Goal: Information Seeking & Learning: Learn about a topic

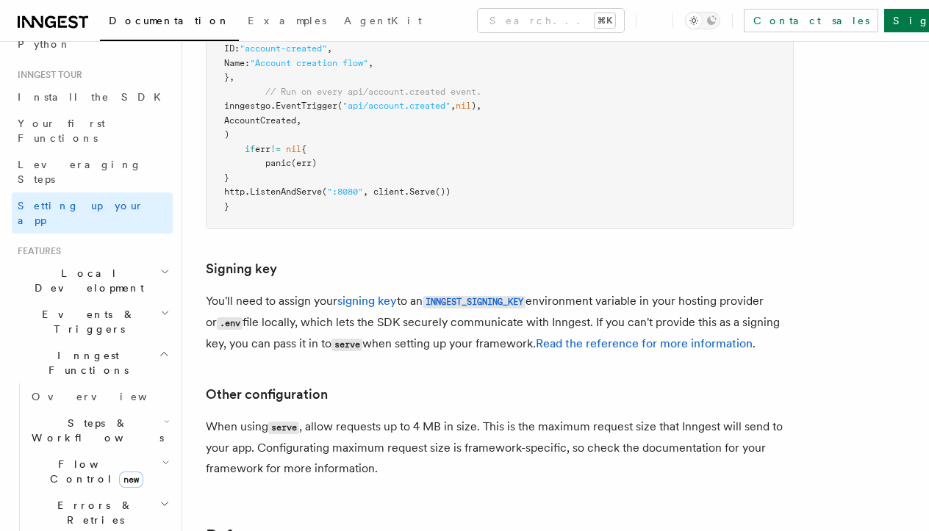
scroll to position [137, 0]
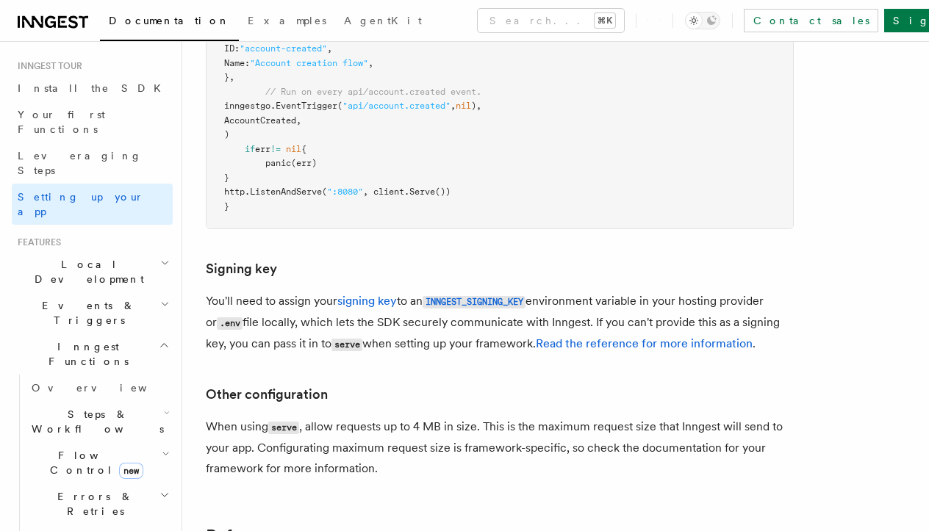
click at [76, 401] on h2 "Steps & Workflows" at bounding box center [99, 421] width 147 height 41
click at [87, 476] on span "Function steps" at bounding box center [102, 482] width 113 height 12
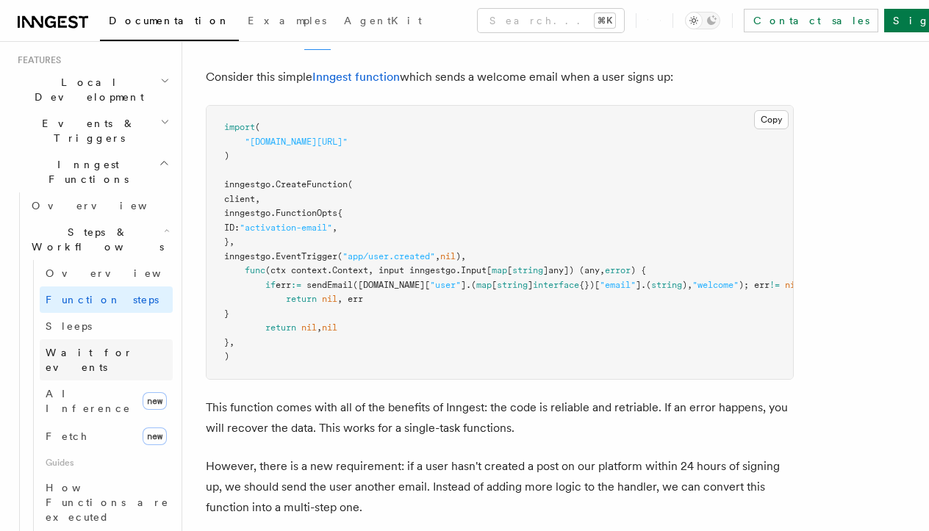
scroll to position [342, 0]
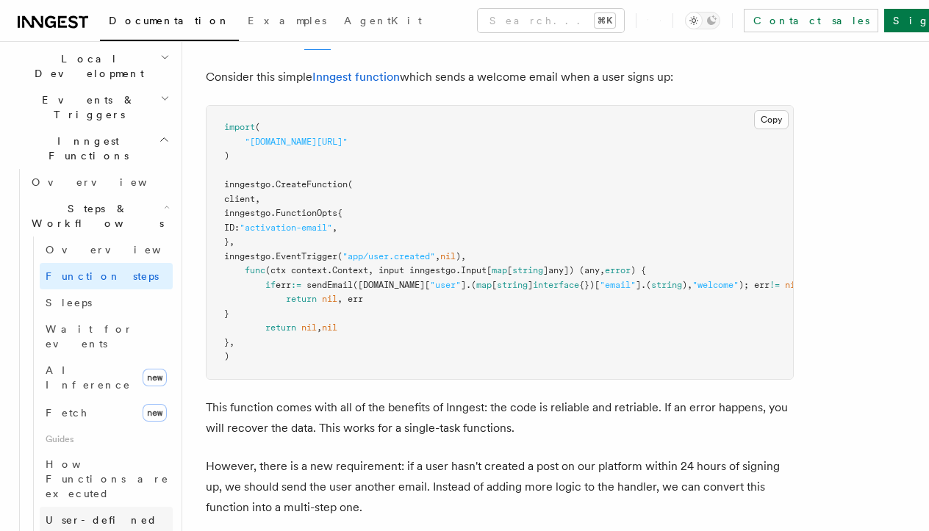
click at [130, 507] on link "User-defined Workflows" at bounding box center [106, 527] width 133 height 41
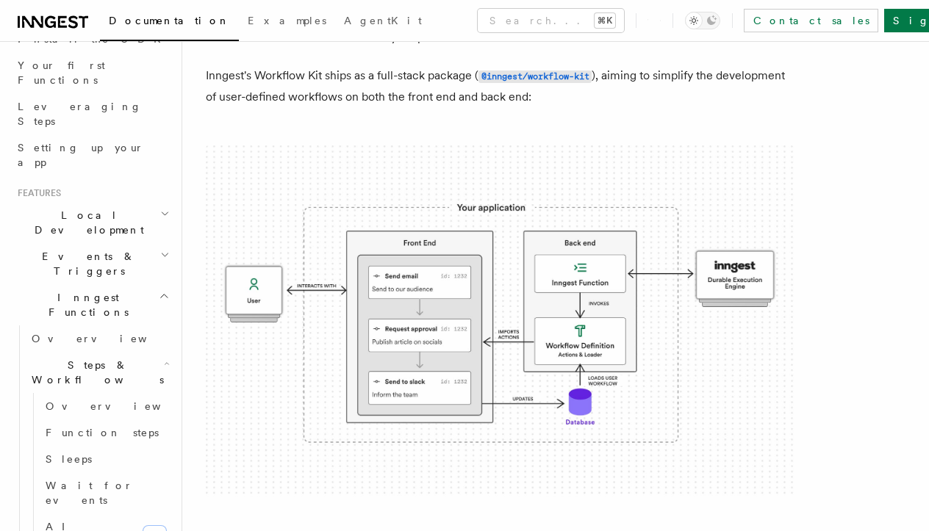
scroll to position [138, 0]
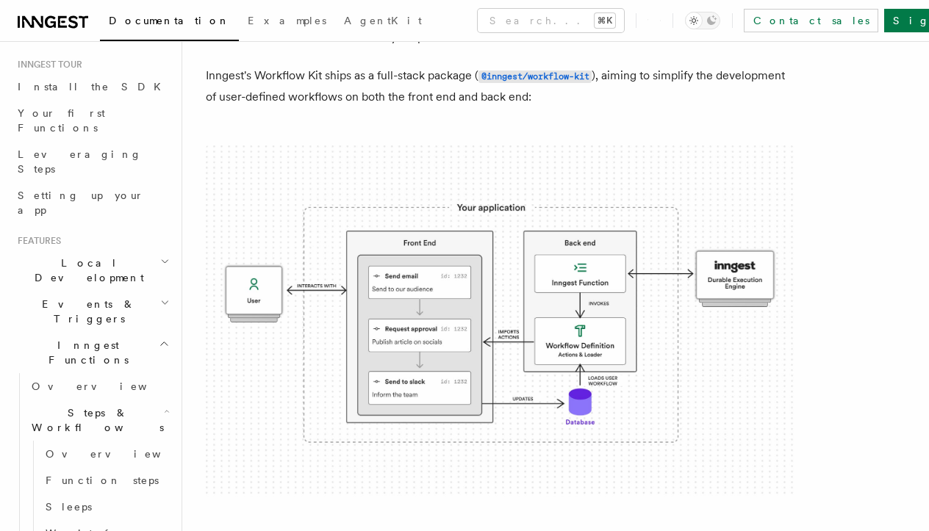
click at [98, 467] on link "Function steps" at bounding box center [106, 480] width 133 height 26
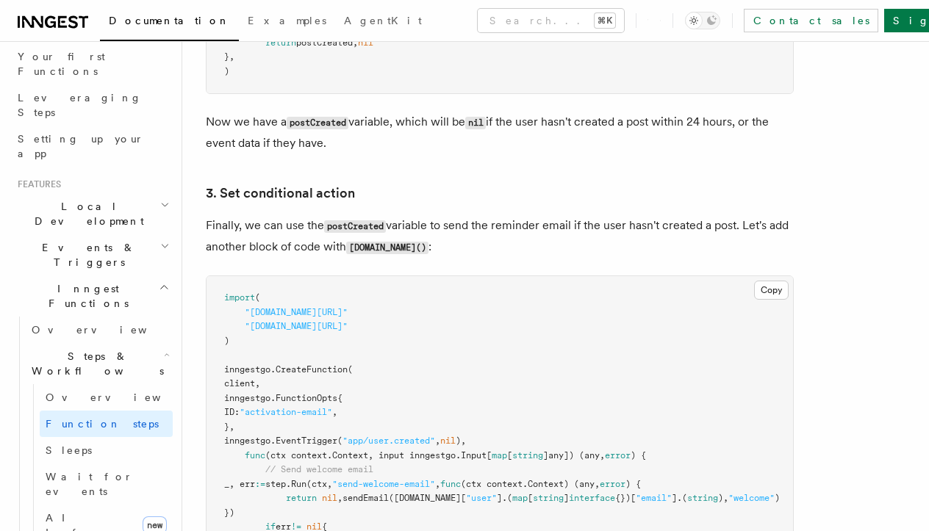
scroll to position [198, 0]
click at [80, 237] on span "Events & Triggers" at bounding box center [86, 251] width 148 height 29
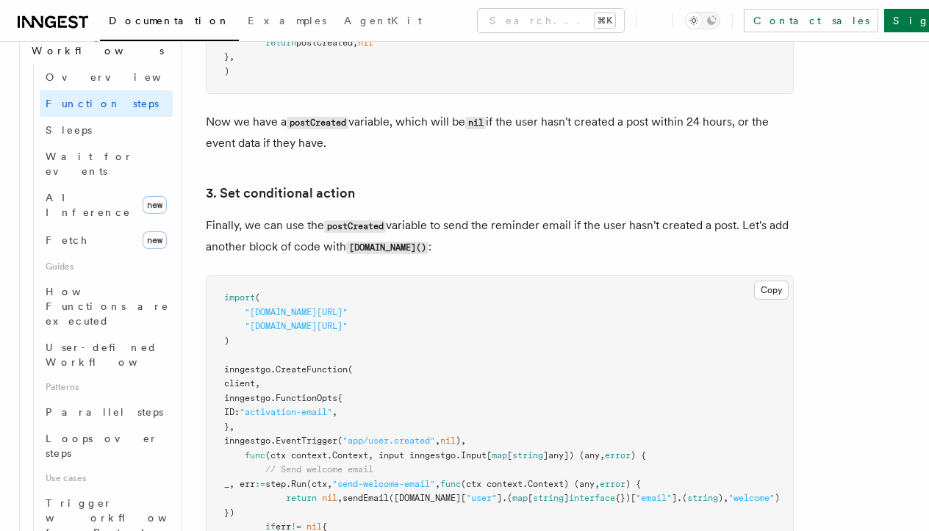
scroll to position [1237, 0]
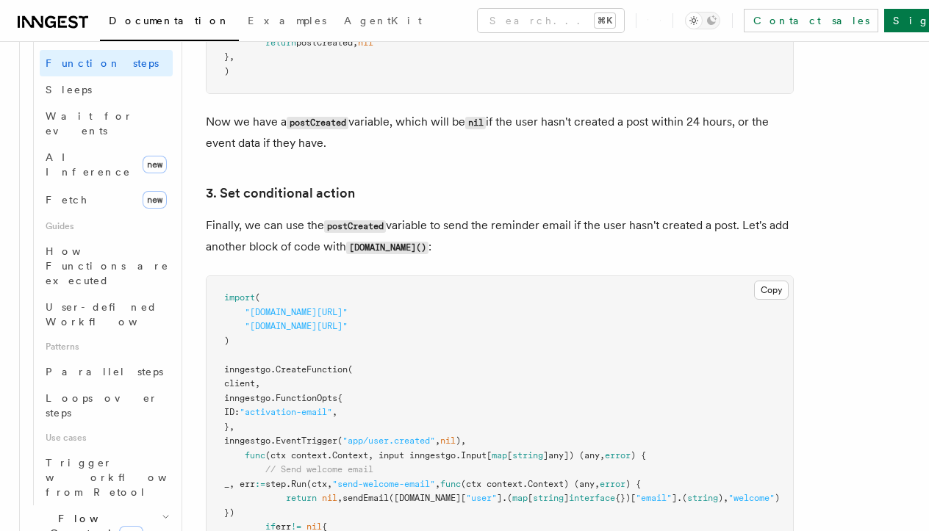
scroll to position [1285, 0]
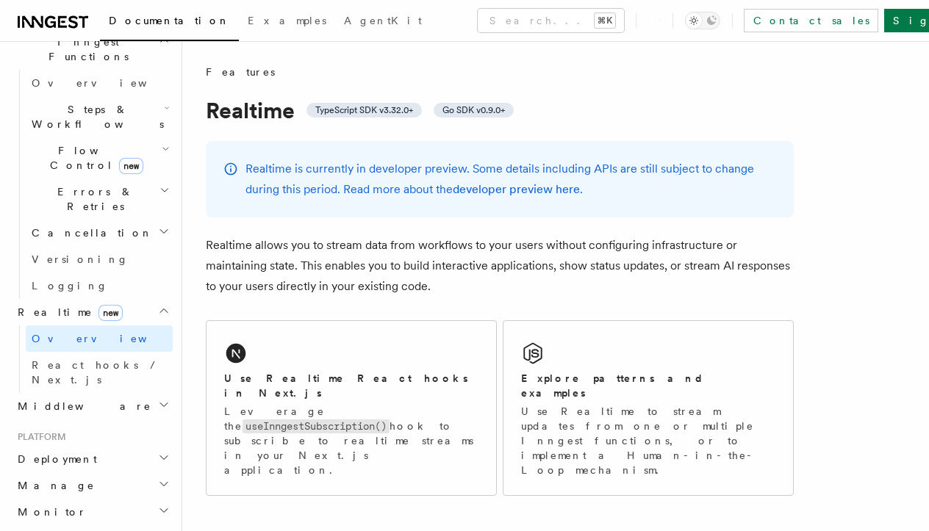
scroll to position [424, 0]
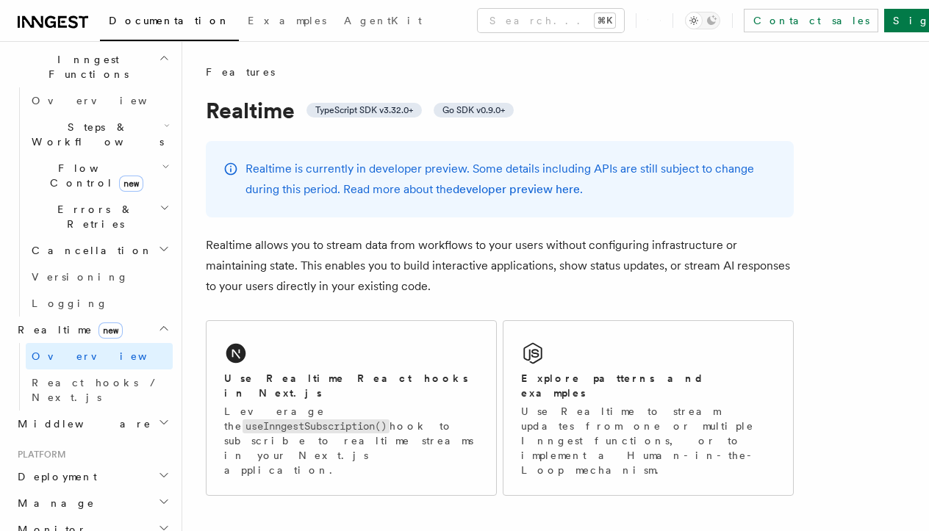
click at [75, 411] on h2 "Middleware" at bounding box center [92, 424] width 161 height 26
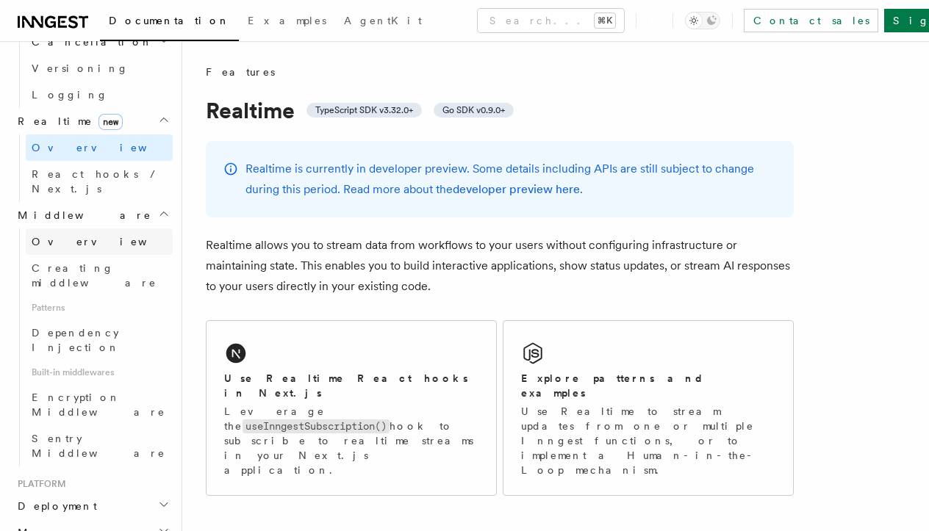
scroll to position [634, 0]
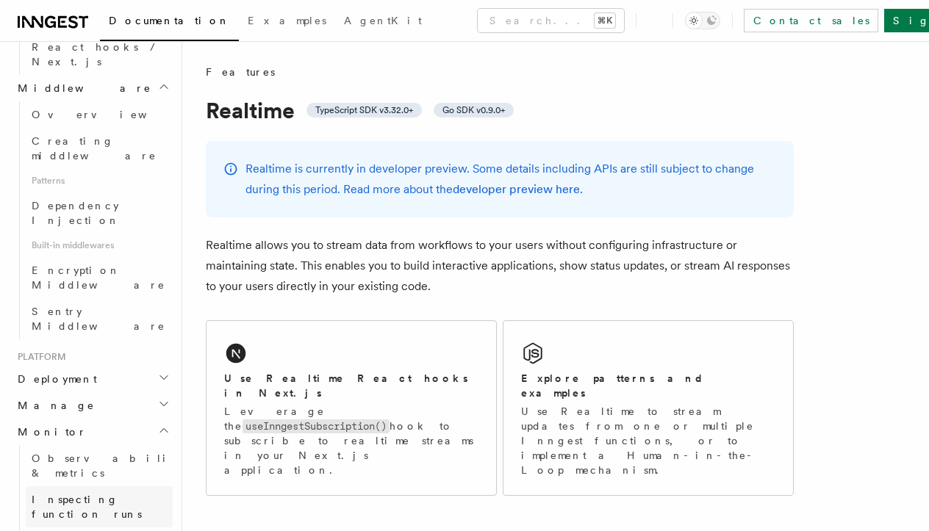
scroll to position [761, 0]
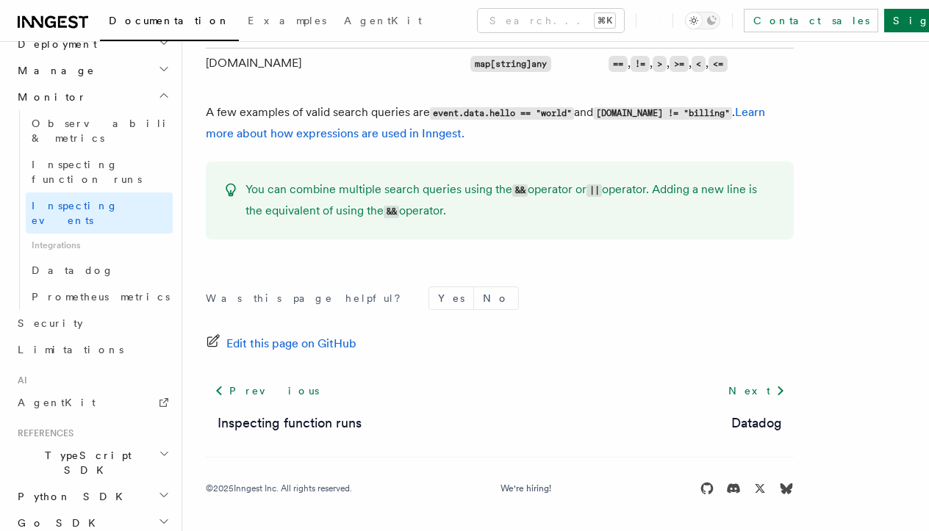
scroll to position [800, 0]
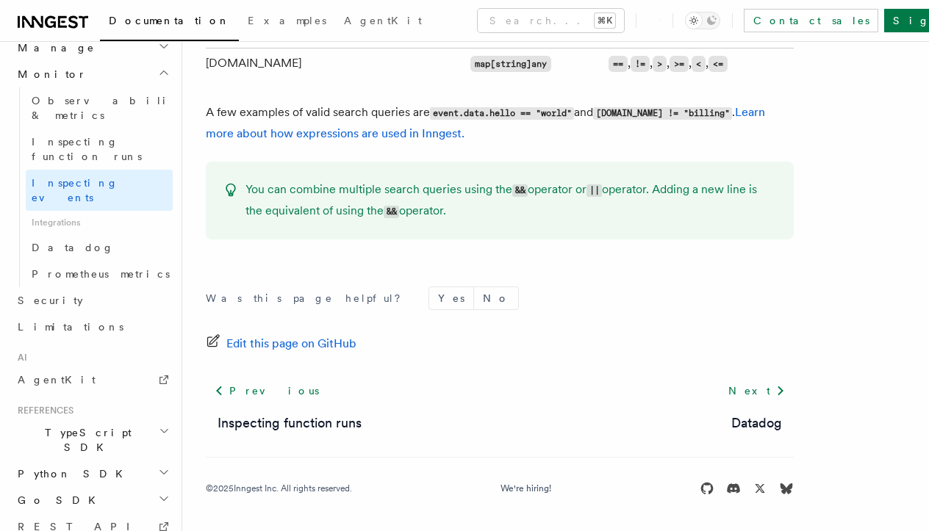
scroll to position [825, 0]
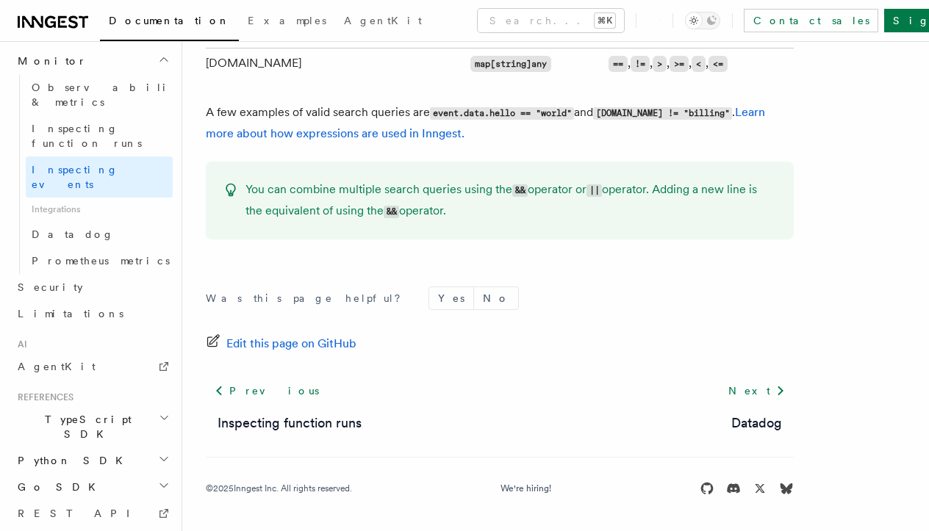
click at [101, 474] on h2 "Go SDK" at bounding box center [92, 487] width 161 height 26
click at [72, 508] on span "Reference" at bounding box center [73, 514] width 82 height 12
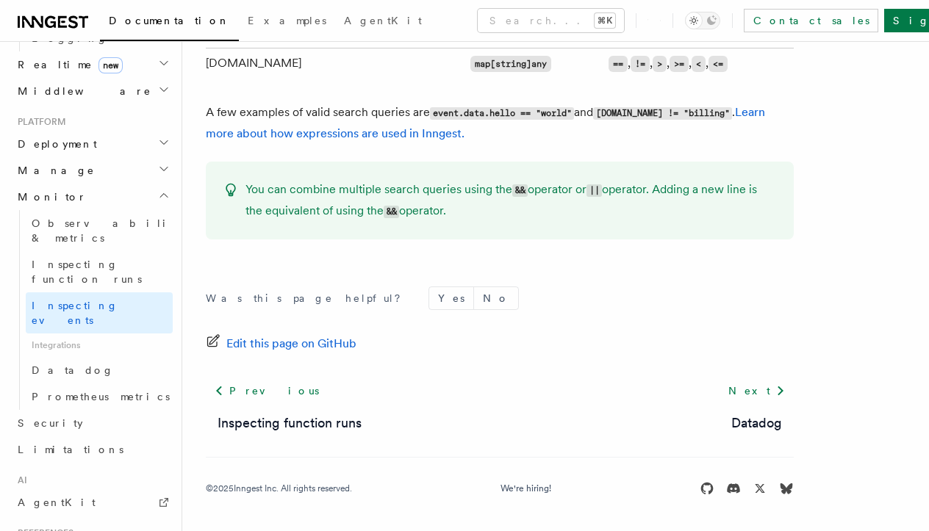
scroll to position [659, 0]
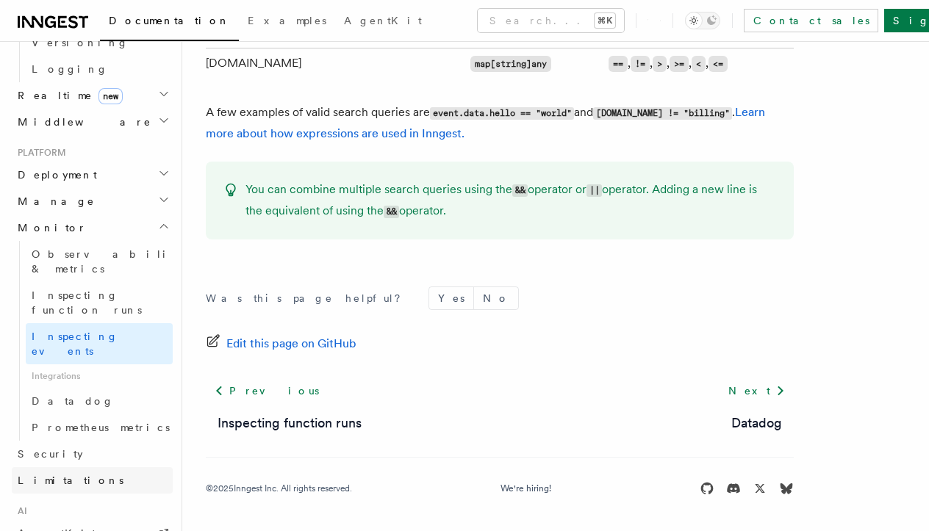
click at [59, 475] on span "Limitations" at bounding box center [71, 481] width 106 height 12
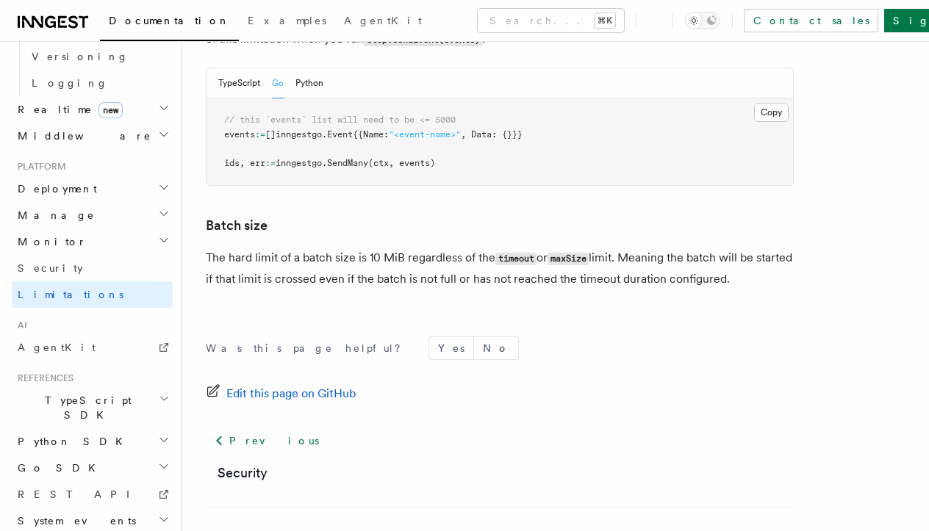
scroll to position [1526, 0]
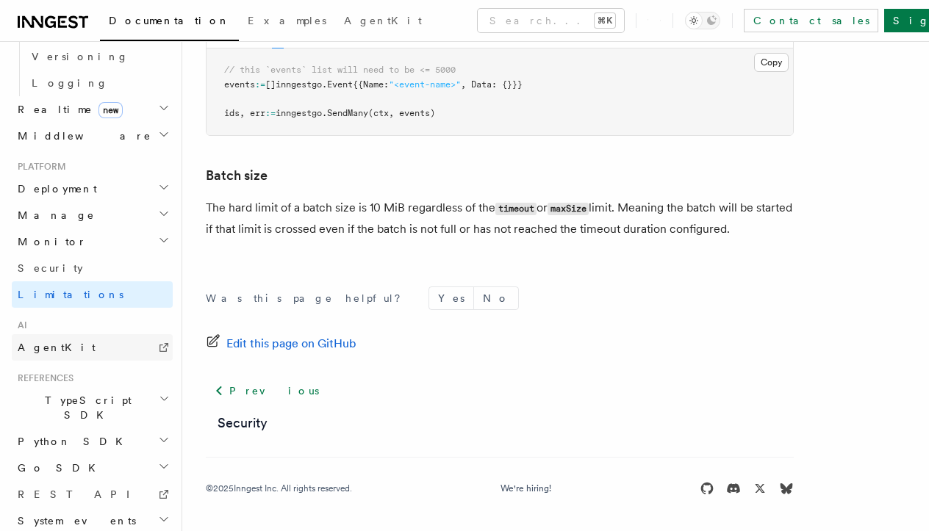
click at [83, 334] on link "AgentKit" at bounding box center [92, 347] width 161 height 26
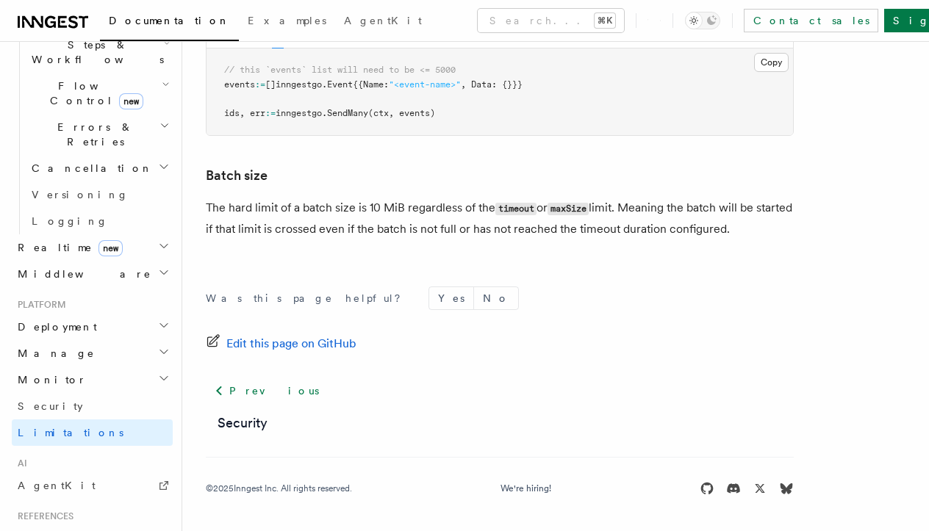
scroll to position [444, 0]
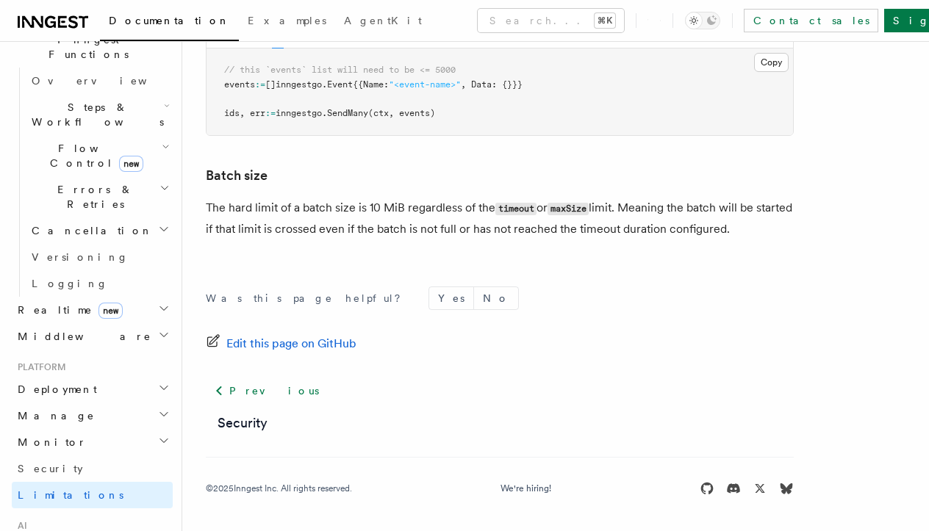
click at [76, 376] on h2 "Deployment" at bounding box center [92, 389] width 161 height 26
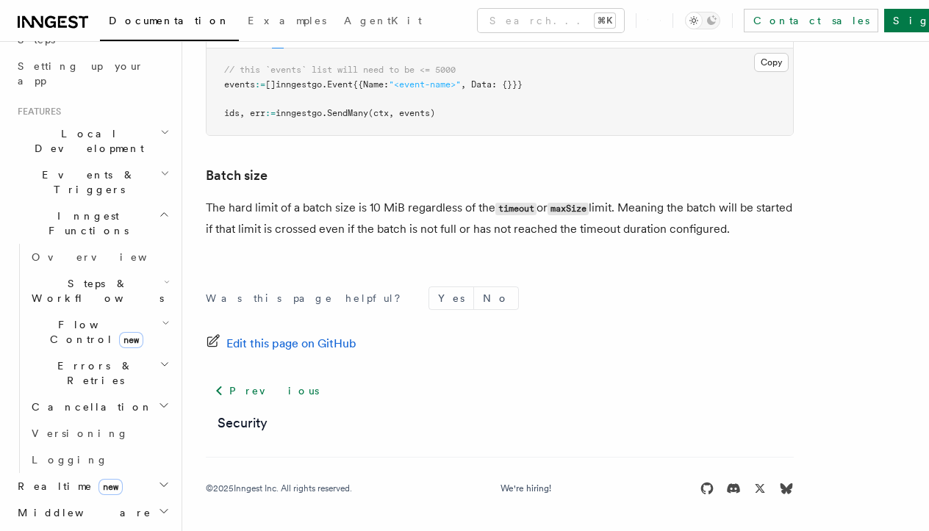
scroll to position [236, 0]
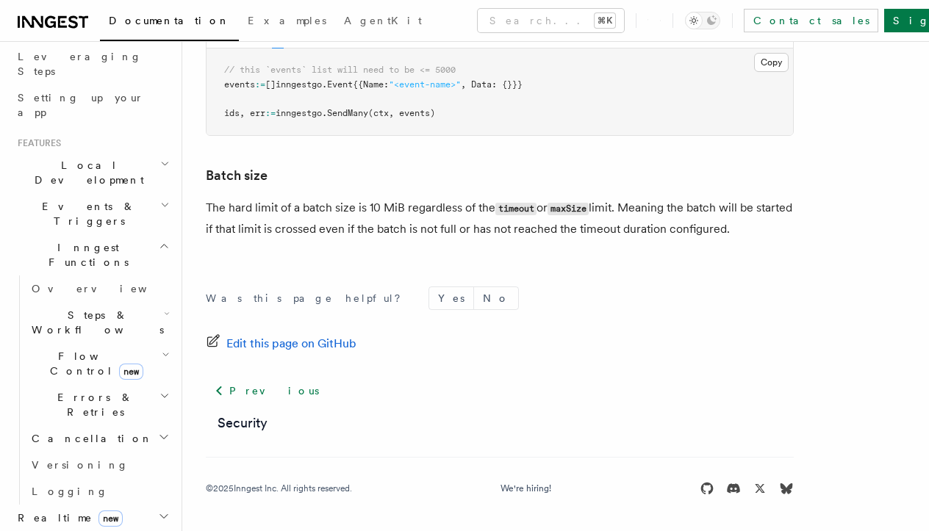
click at [84, 431] on span "Cancellation" at bounding box center [89, 438] width 127 height 15
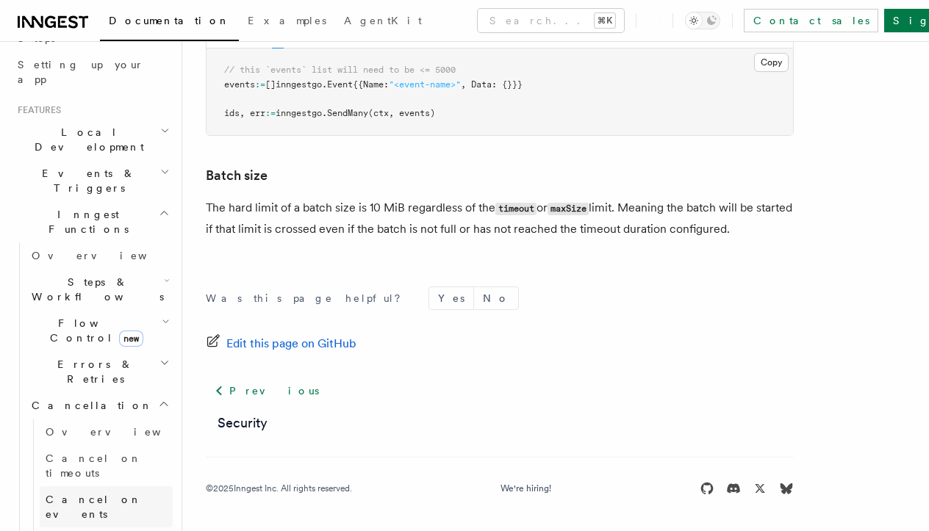
scroll to position [290, 0]
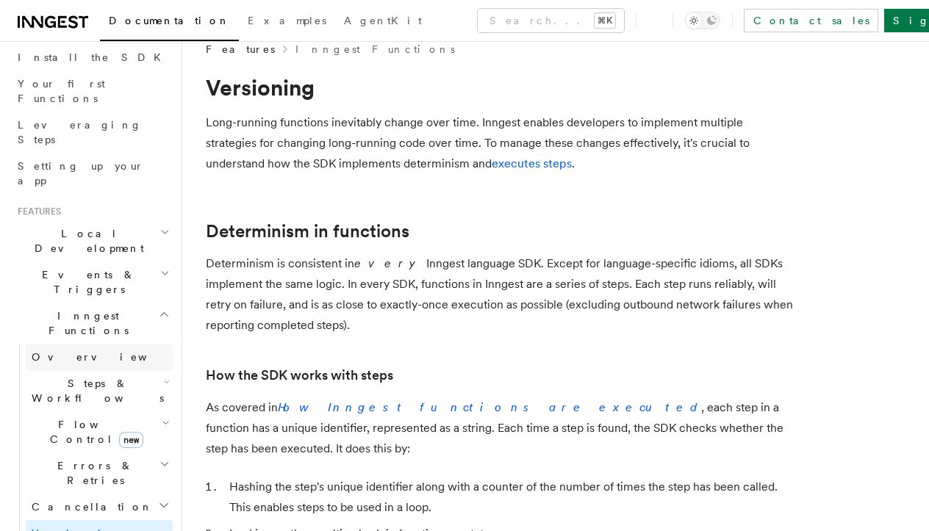
scroll to position [159, 0]
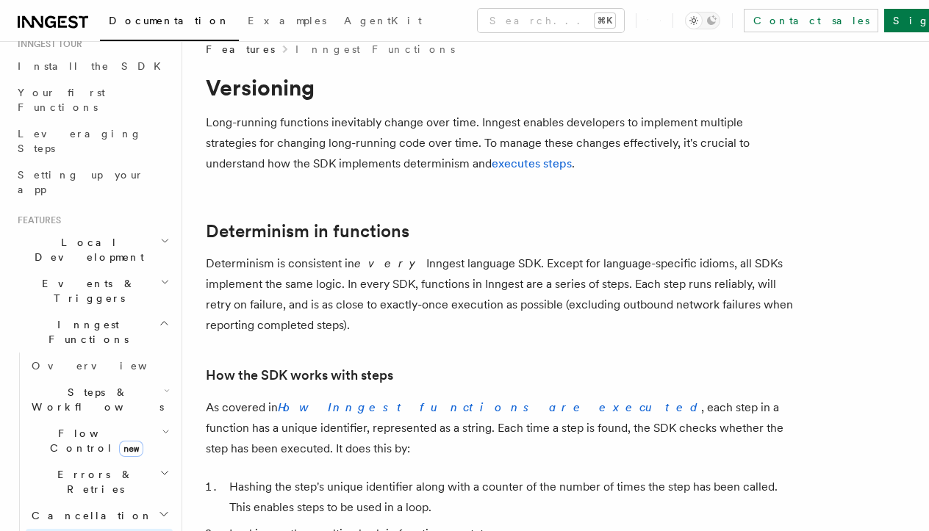
click at [72, 235] on span "Local Development" at bounding box center [86, 249] width 148 height 29
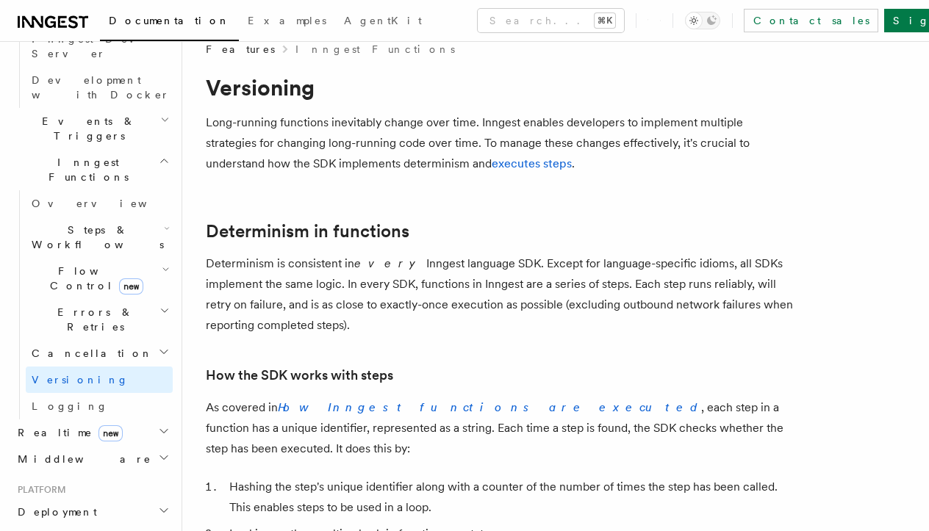
scroll to position [531, 0]
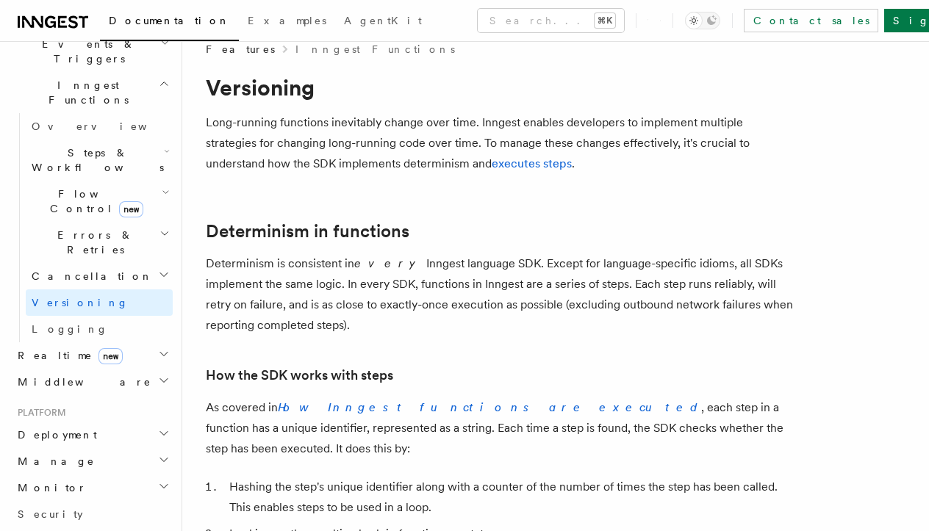
click at [94, 422] on h2 "Deployment" at bounding box center [92, 435] width 161 height 26
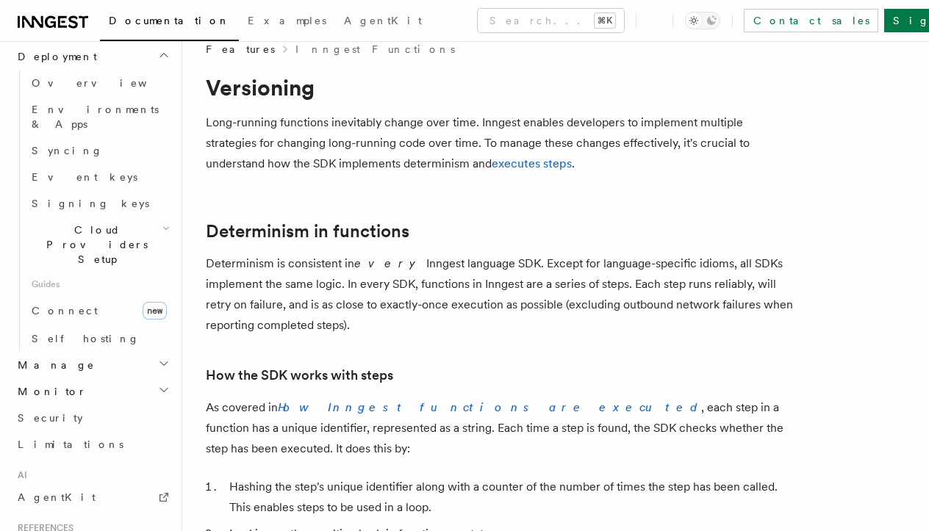
scroll to position [986, 0]
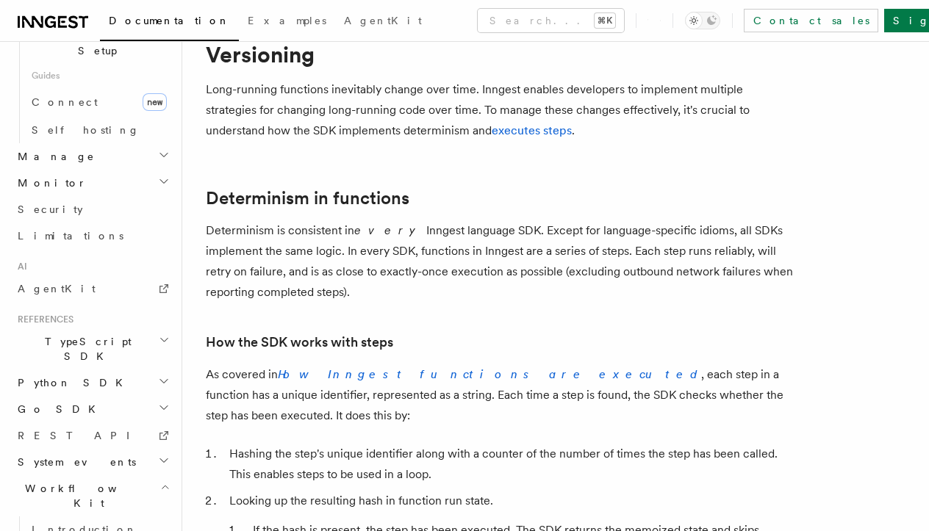
scroll to position [73, 0]
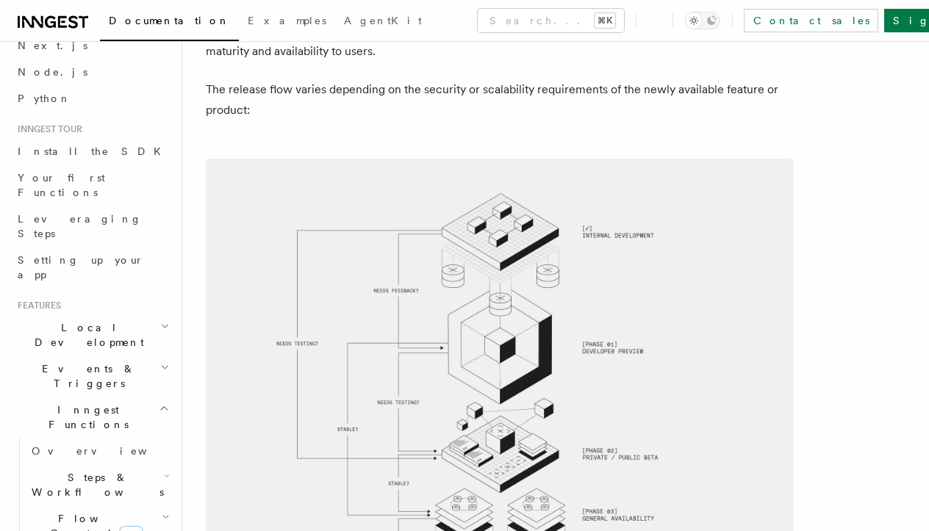
scroll to position [63, 0]
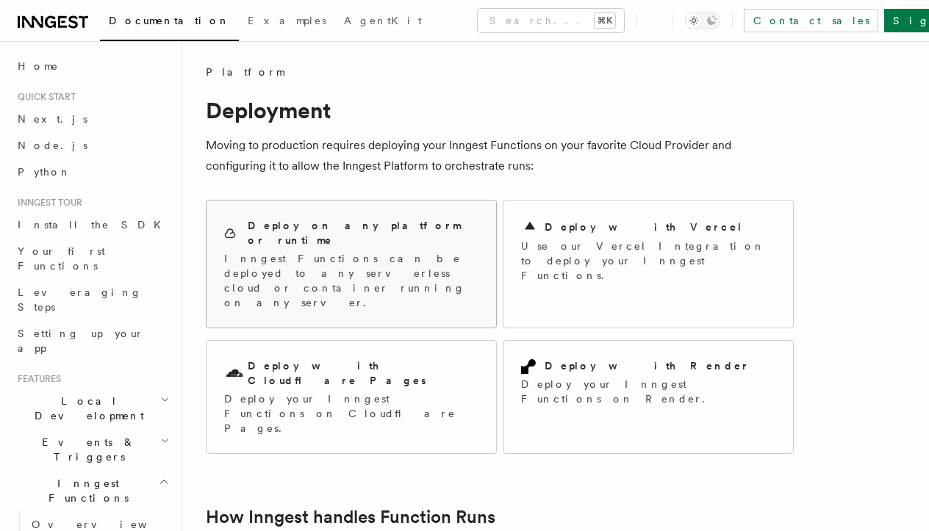
click at [408, 229] on h2 "Deploy on any platform or runtime" at bounding box center [363, 232] width 231 height 29
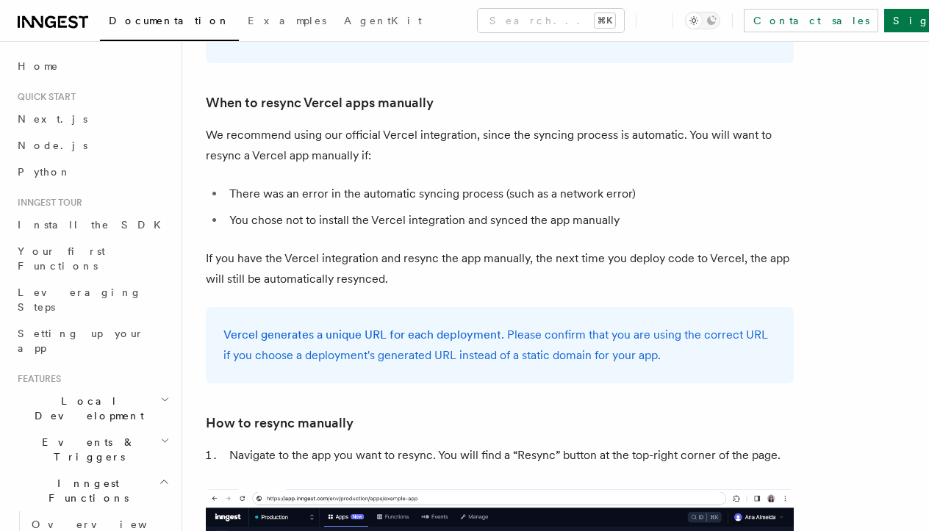
scroll to position [2764, 0]
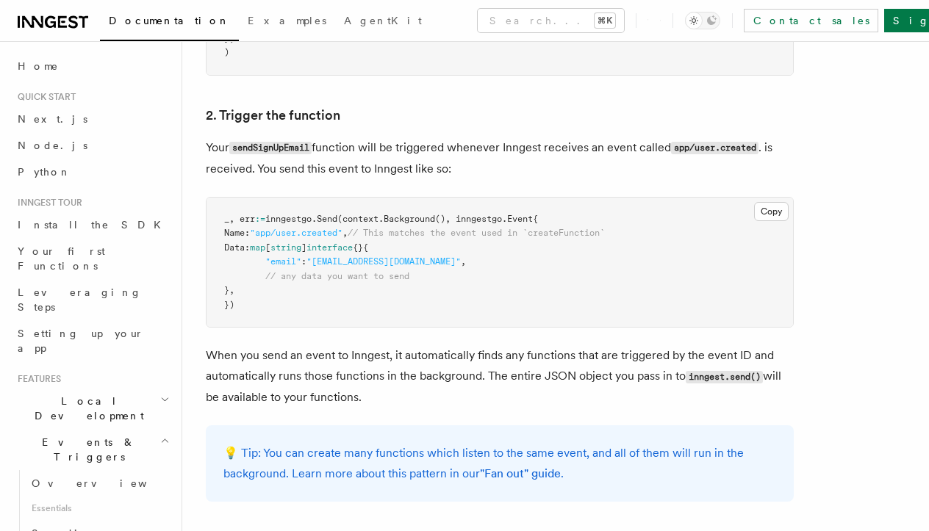
scroll to position [1324, 0]
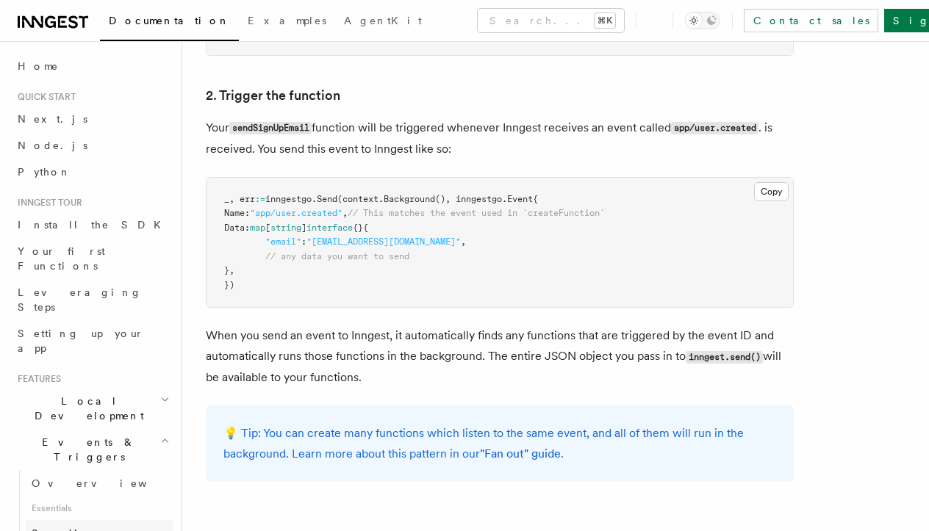
click at [83, 528] on span "Sending events" at bounding box center [68, 541] width 73 height 26
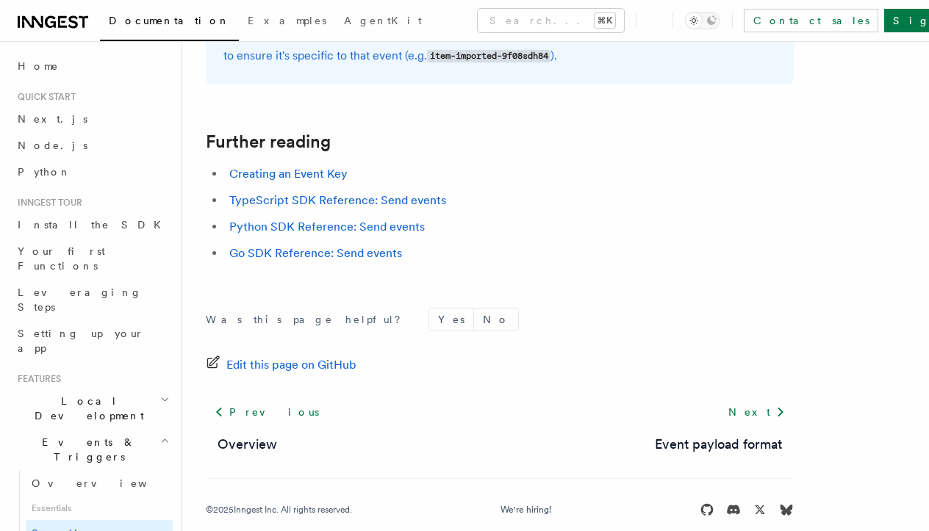
scroll to position [3618, 0]
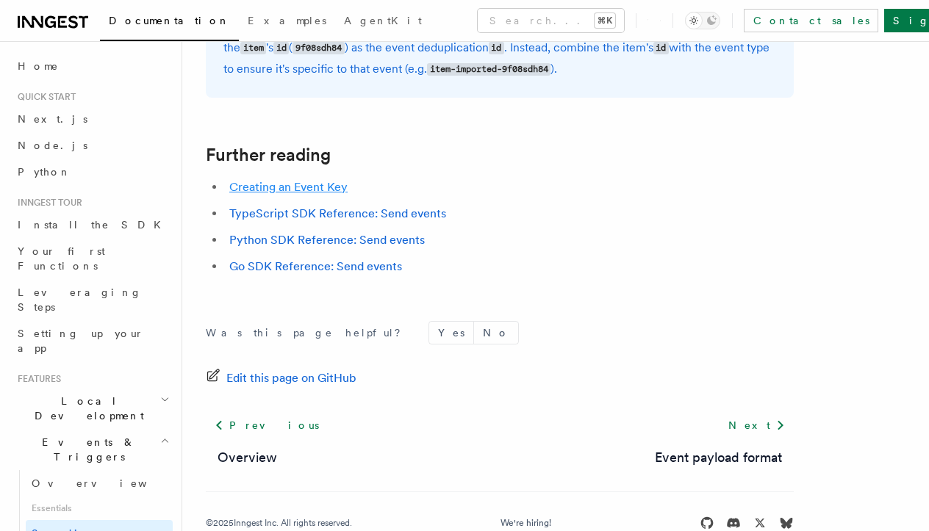
click at [308, 191] on link "Creating an Event Key" at bounding box center [288, 187] width 118 height 14
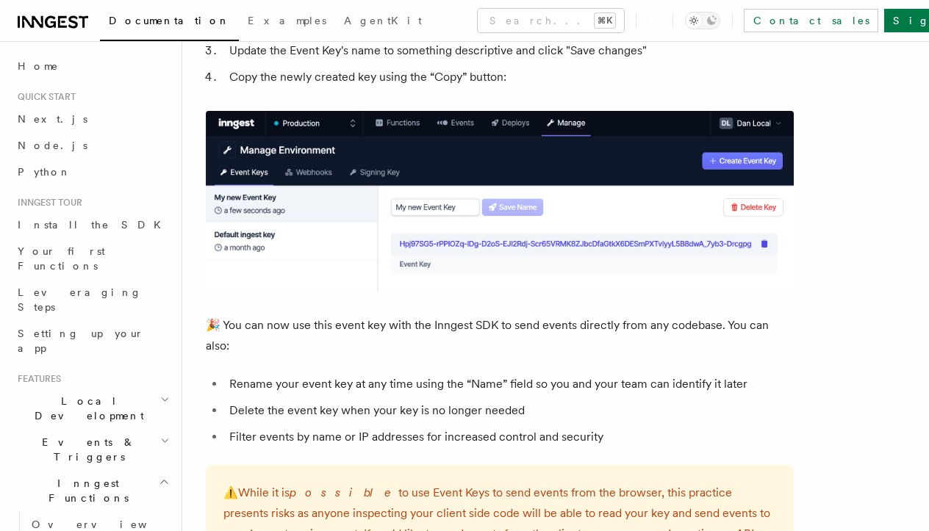
scroll to position [731, 0]
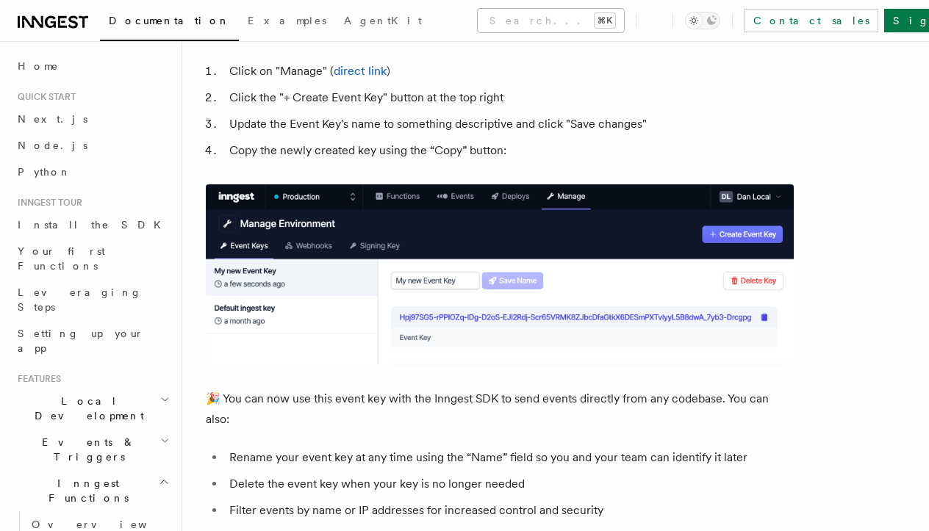
click at [534, 21] on button "Search... ⌘K" at bounding box center [551, 21] width 146 height 24
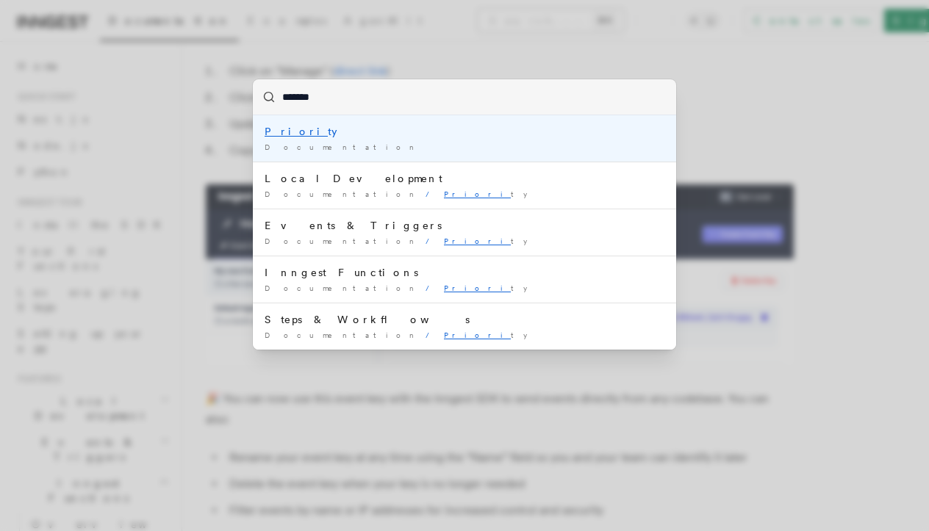
type input "********"
click at [395, 142] on div "Documentation /" at bounding box center [465, 147] width 400 height 11
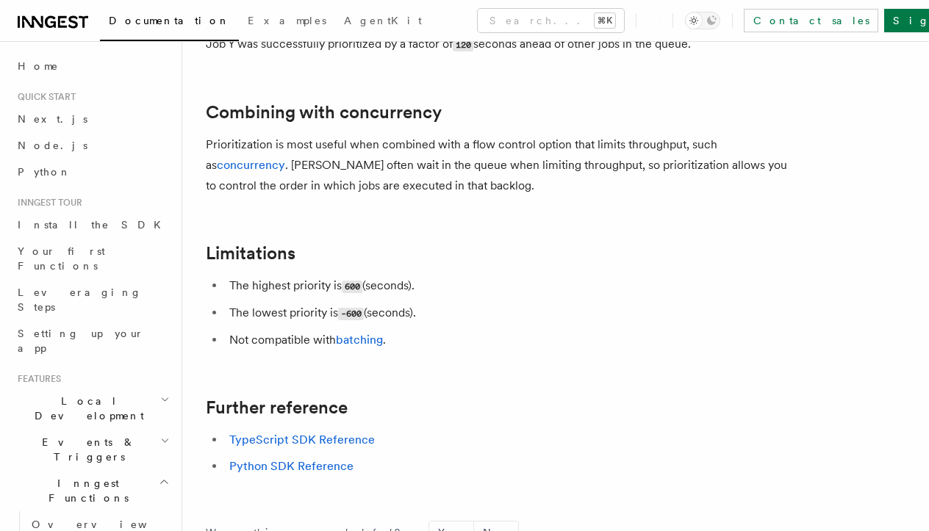
scroll to position [1529, 0]
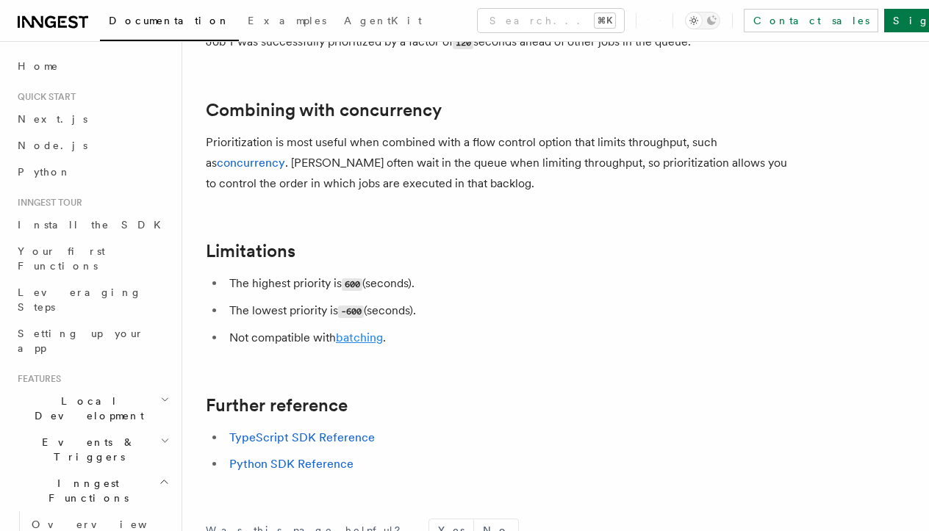
click at [376, 331] on link "batching" at bounding box center [359, 338] width 47 height 14
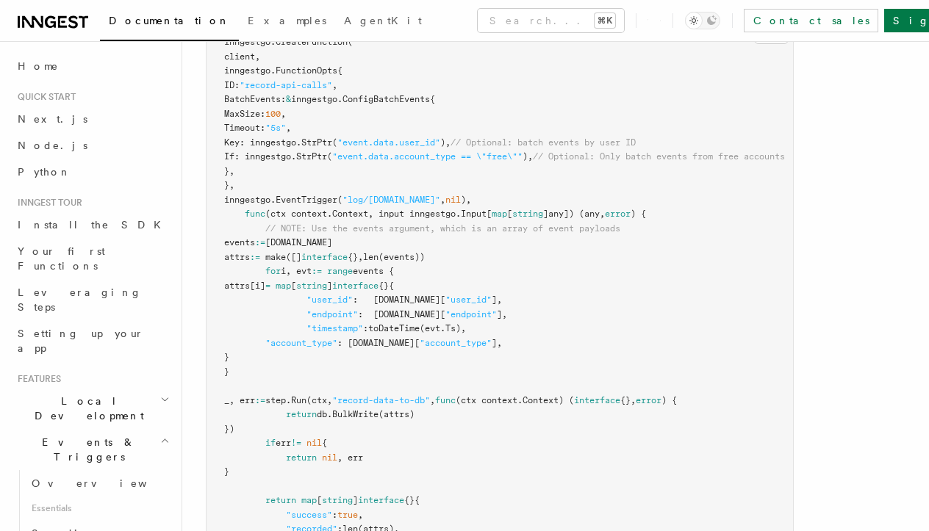
scroll to position [400, 0]
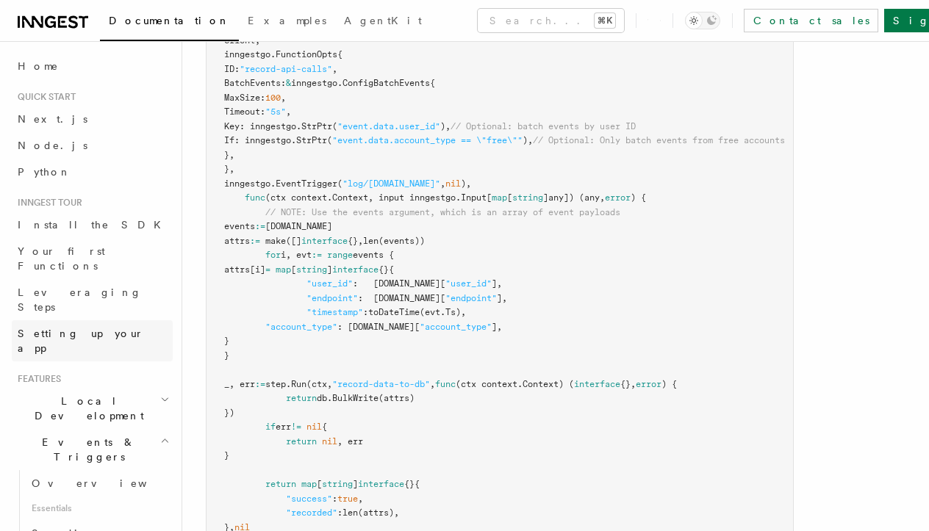
click at [96, 328] on span "Setting up your app" at bounding box center [81, 341] width 126 height 26
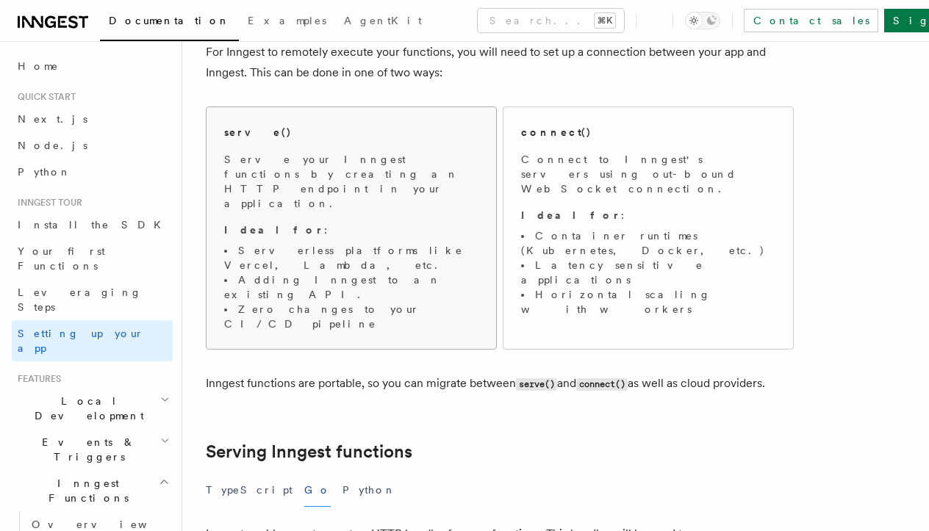
scroll to position [138, 0]
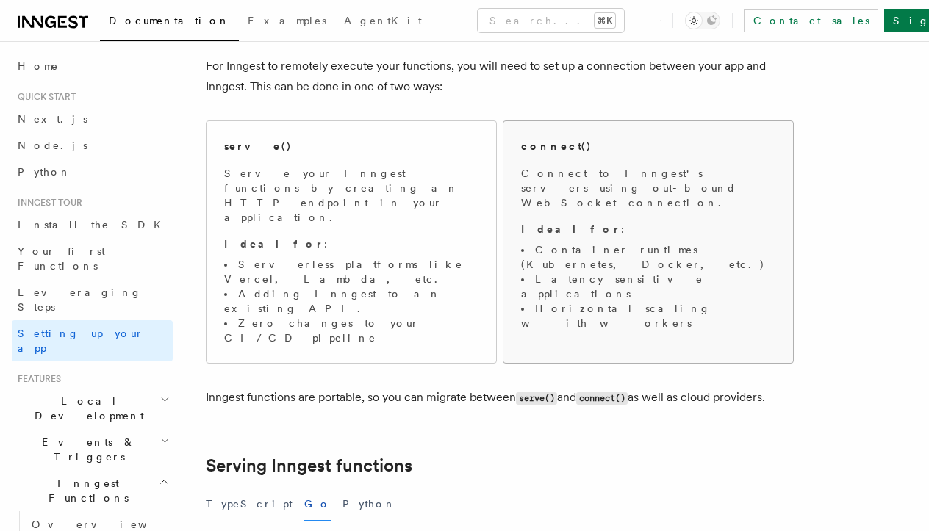
click at [580, 301] on li "Horizontal scaling with workers" at bounding box center [648, 315] width 254 height 29
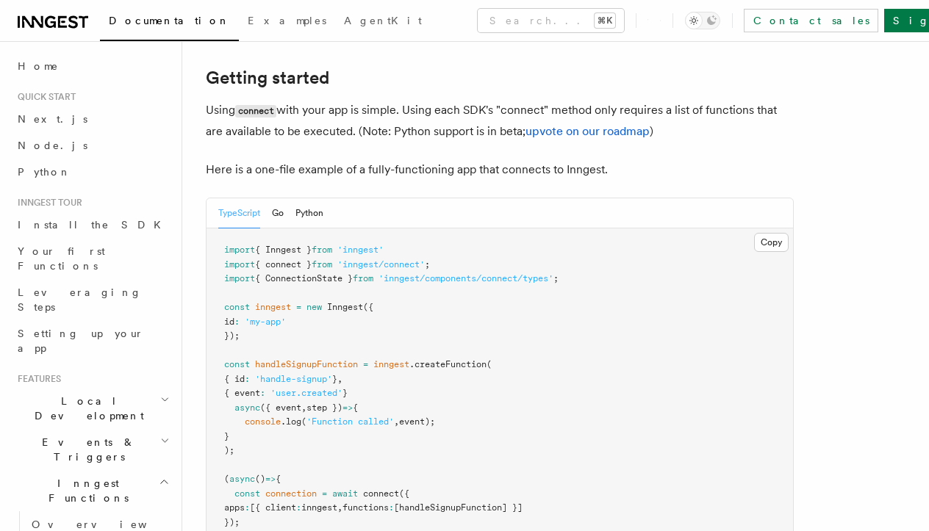
scroll to position [972, 0]
click at [277, 196] on button "Go" at bounding box center [278, 211] width 12 height 30
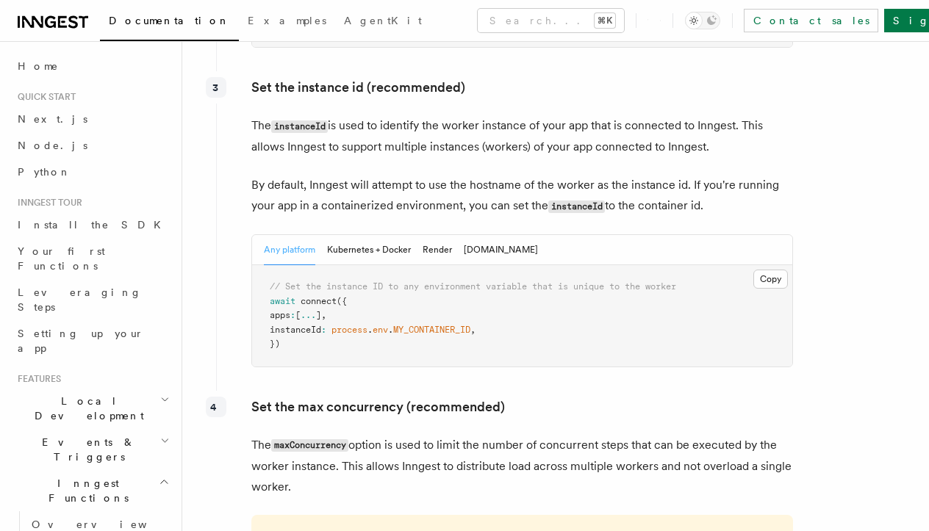
scroll to position [3173, 0]
